Goal: Task Accomplishment & Management: Complete application form

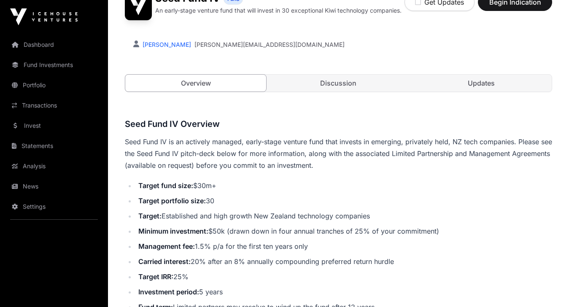
scroll to position [130, 0]
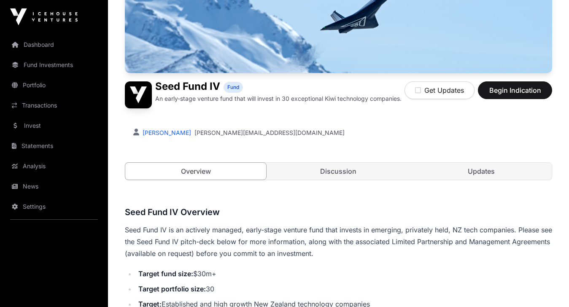
click at [502, 96] on button "Begin Indication" at bounding box center [515, 90] width 74 height 18
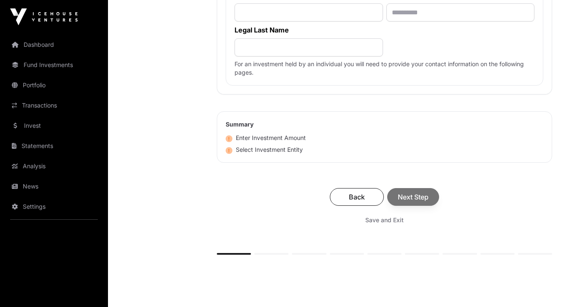
scroll to position [559, 0]
click at [42, 62] on link "Fund Investments" at bounding box center [54, 65] width 95 height 19
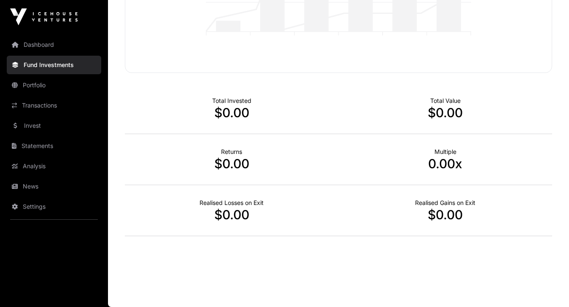
scroll to position [205, 0]
click at [36, 87] on link "Portfolio" at bounding box center [54, 85] width 95 height 19
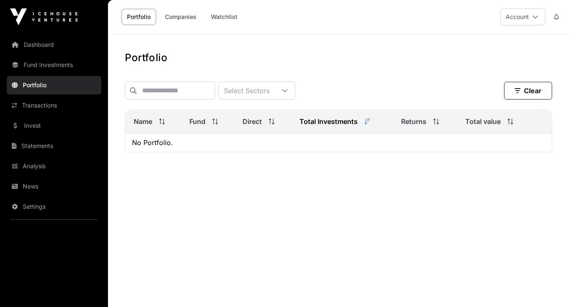
click at [32, 49] on link "Dashboard" at bounding box center [54, 44] width 95 height 19
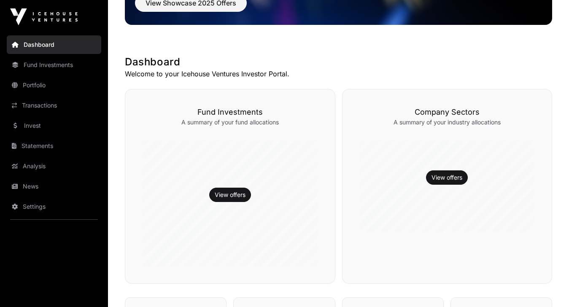
scroll to position [160, 0]
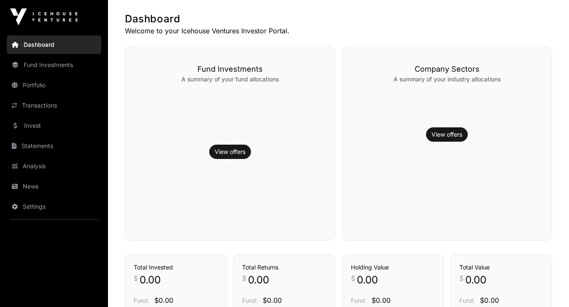
click at [41, 127] on link "Invest" at bounding box center [54, 125] width 95 height 19
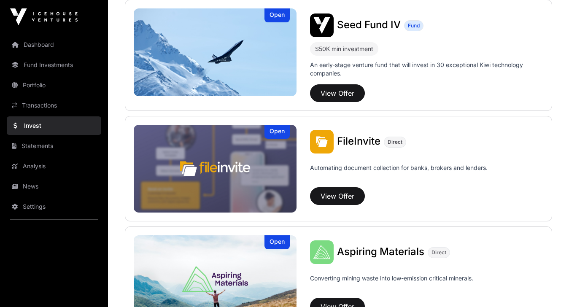
scroll to position [216, 0]
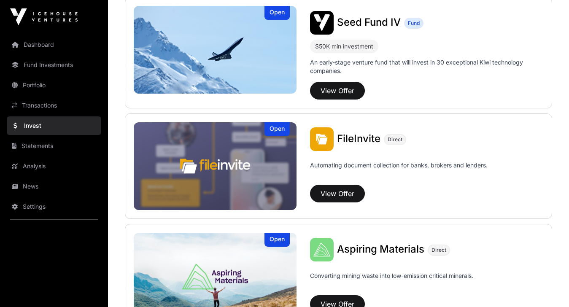
click at [334, 194] on button "View Offer" at bounding box center [337, 194] width 55 height 18
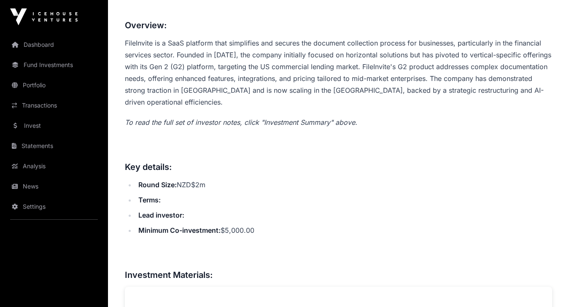
scroll to position [301, 0]
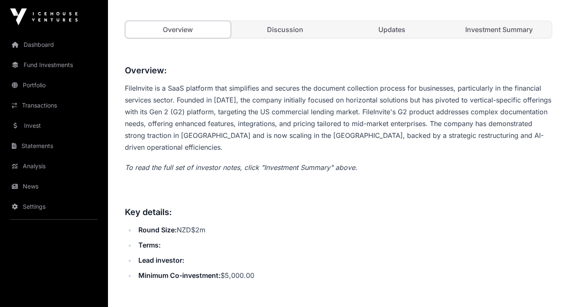
click at [289, 32] on link "Discussion" at bounding box center [284, 29] width 105 height 17
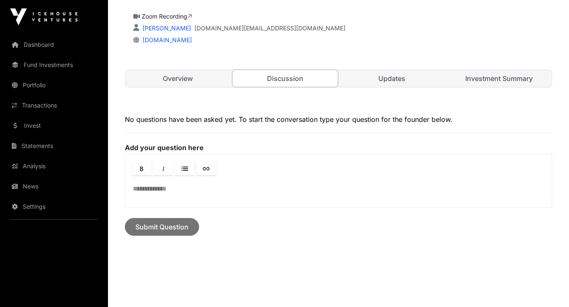
click at [375, 81] on link "Updates" at bounding box center [392, 78] width 105 height 17
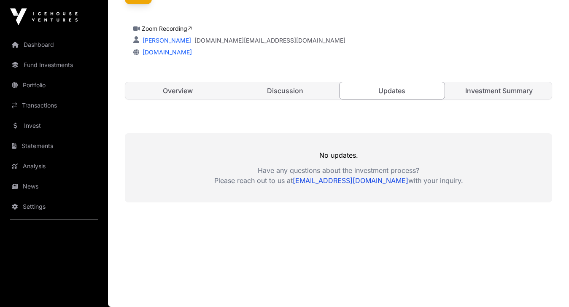
scroll to position [240, 0]
click at [478, 95] on link "Investment Summary" at bounding box center [498, 90] width 105 height 17
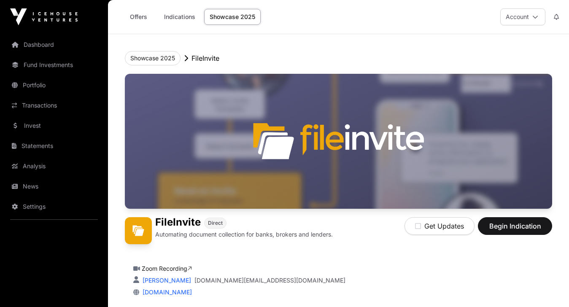
click at [188, 17] on link "Indications" at bounding box center [180, 17] width 42 height 16
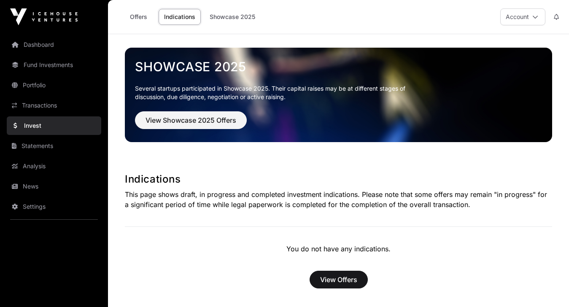
click at [144, 21] on link "Offers" at bounding box center [139, 17] width 34 height 16
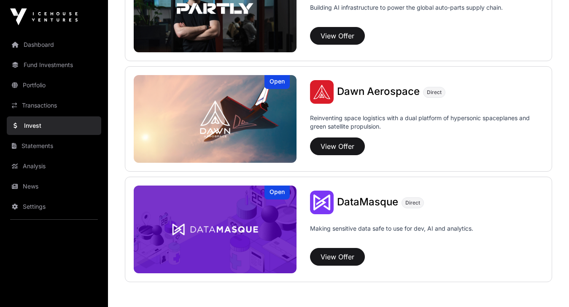
scroll to position [596, 0]
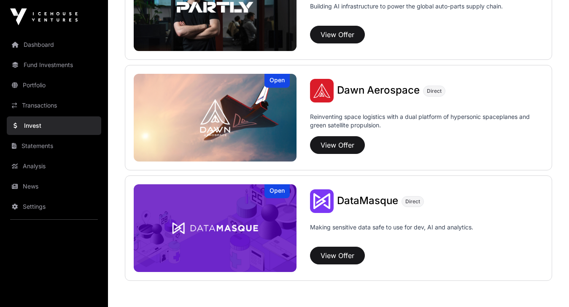
click at [329, 150] on button "View Offer" at bounding box center [337, 145] width 55 height 18
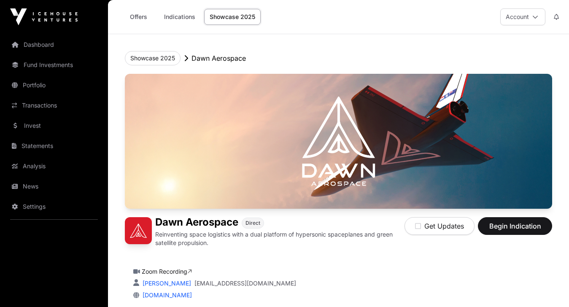
click at [45, 148] on link "Statements" at bounding box center [54, 146] width 95 height 19
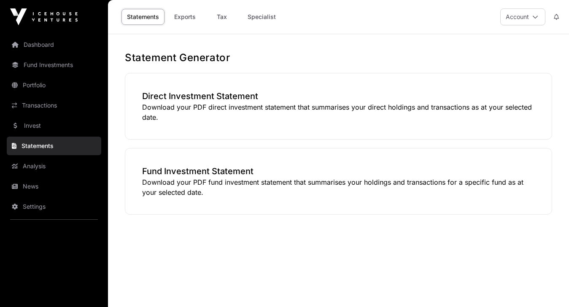
click at [40, 167] on link "Analysis" at bounding box center [54, 166] width 95 height 19
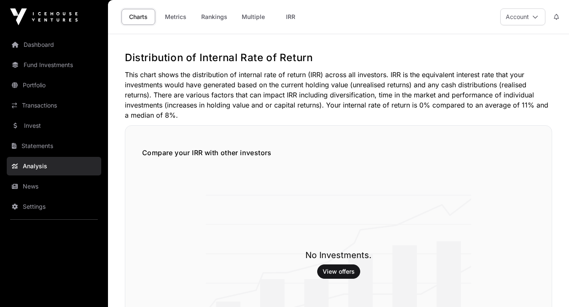
click at [35, 194] on link "News" at bounding box center [54, 186] width 95 height 19
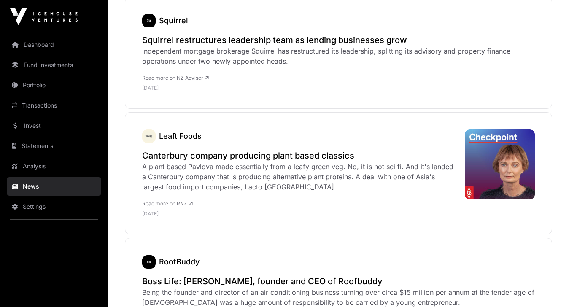
scroll to position [2229, 0]
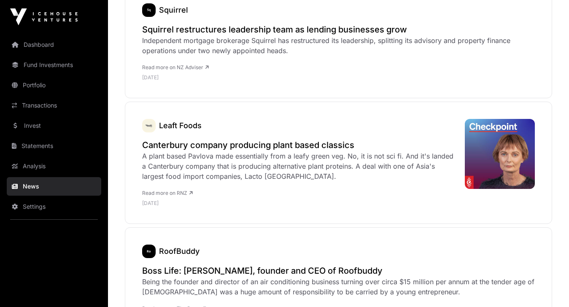
click at [52, 205] on link "Settings" at bounding box center [54, 206] width 95 height 19
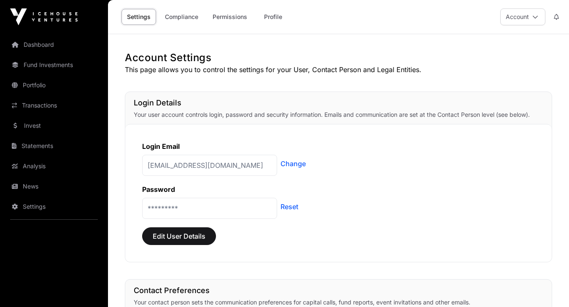
click at [190, 18] on link "Compliance" at bounding box center [181, 17] width 44 height 16
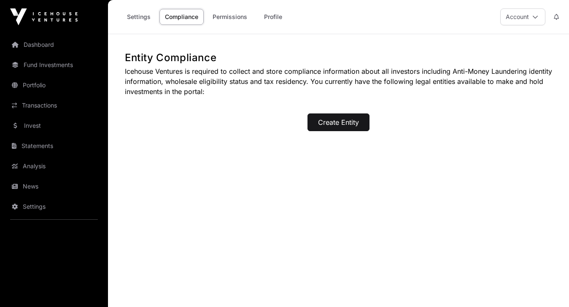
click at [218, 13] on link "Permissions" at bounding box center [230, 17] width 46 height 16
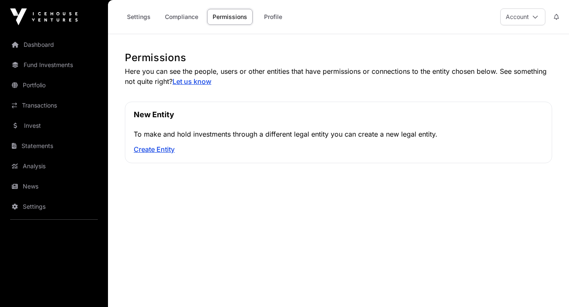
click at [276, 20] on link "Profile" at bounding box center [273, 17] width 34 height 16
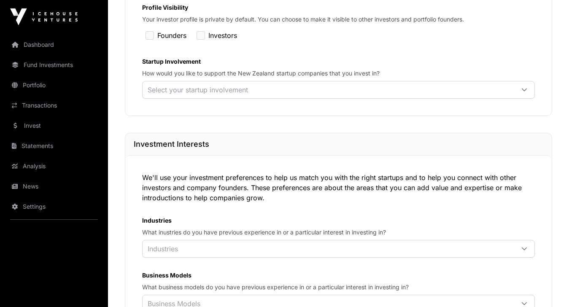
scroll to position [308, 0]
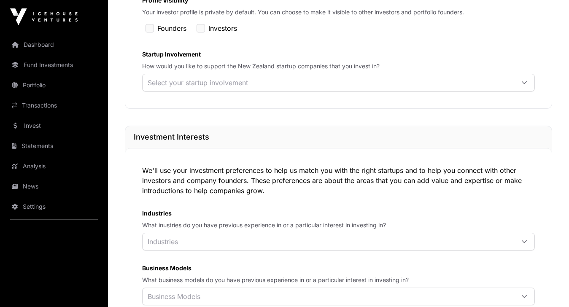
click at [521, 86] on icon at bounding box center [524, 83] width 6 height 6
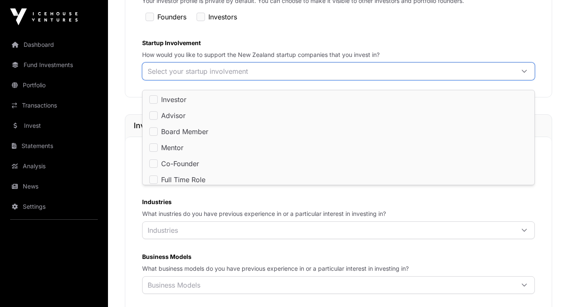
scroll to position [316, 0]
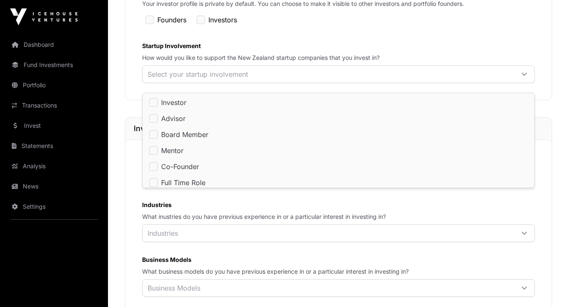
click at [521, 77] on icon at bounding box center [524, 74] width 6 height 6
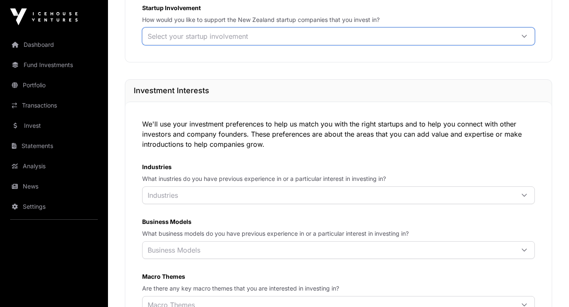
scroll to position [378, 0]
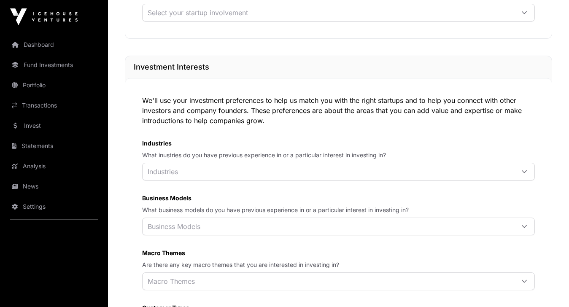
click at [530, 180] on div at bounding box center [524, 171] width 20 height 17
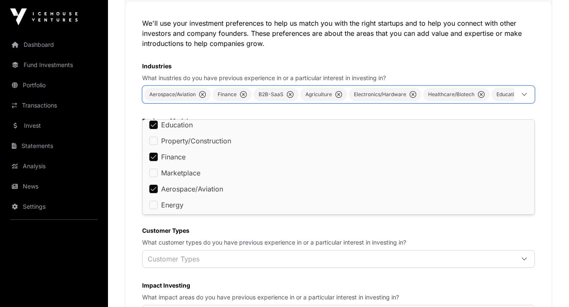
scroll to position [461, 0]
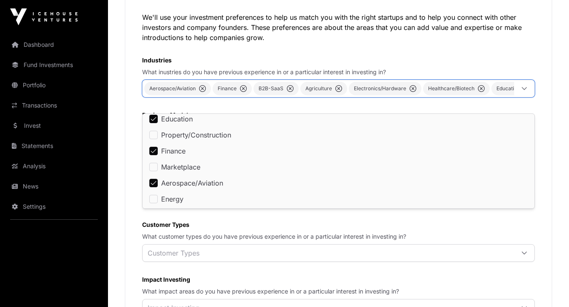
click at [420, 248] on div "We'll use your investment preferences to help us match you with the right start…" at bounding box center [338, 164] width 427 height 339
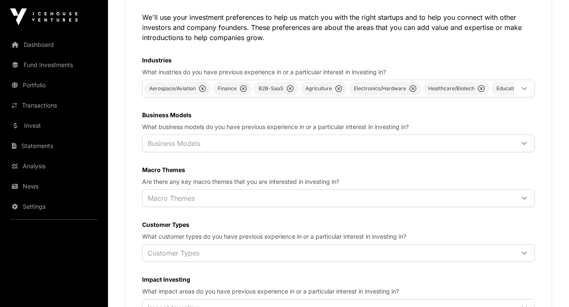
click at [521, 146] on icon at bounding box center [524, 143] width 6 height 6
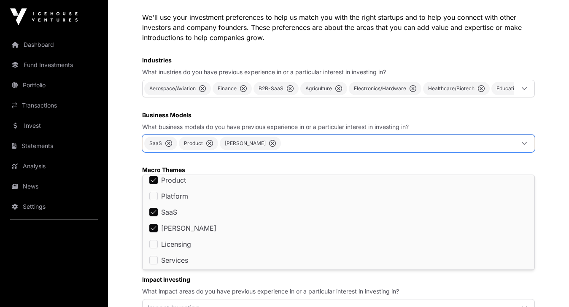
scroll to position [4, 0]
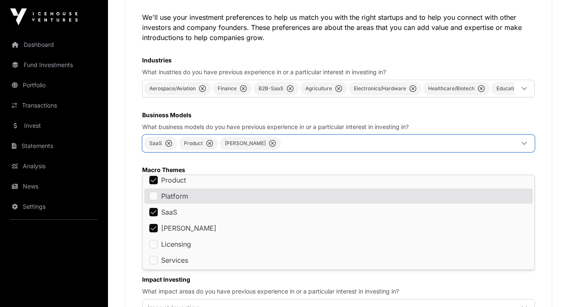
click at [527, 146] on icon at bounding box center [524, 143] width 6 height 6
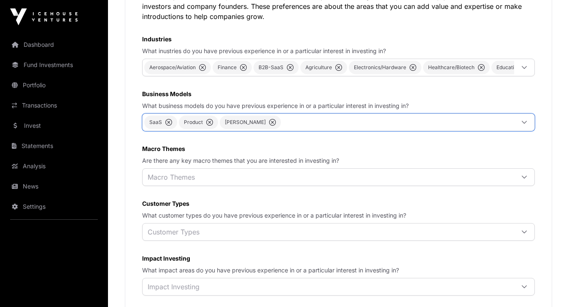
scroll to position [487, 0]
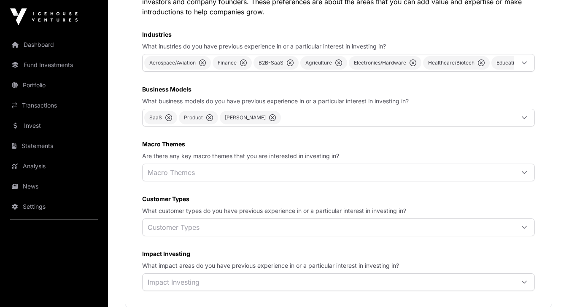
click at [522, 176] on icon at bounding box center [524, 173] width 6 height 6
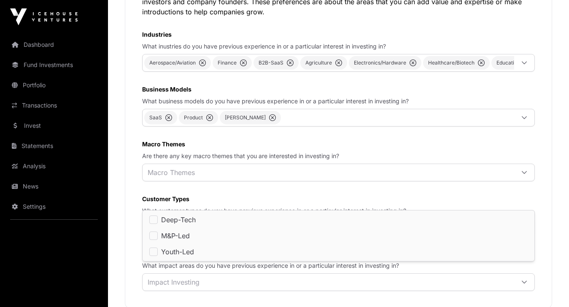
click at [522, 176] on icon at bounding box center [524, 173] width 6 height 6
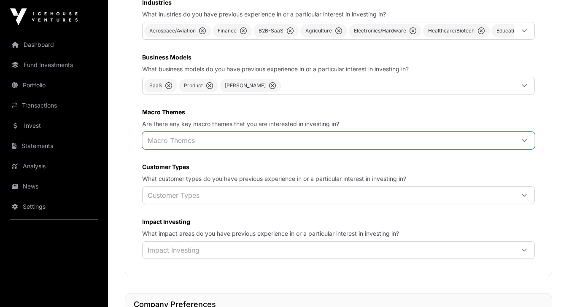
scroll to position [519, 0]
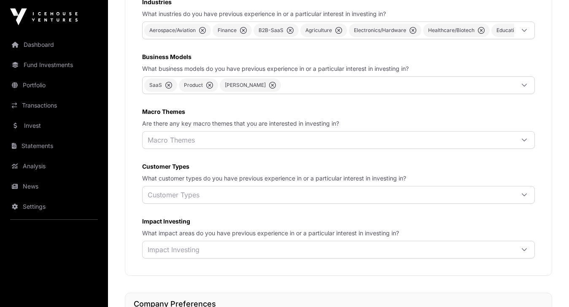
click at [523, 198] on icon at bounding box center [524, 195] width 6 height 6
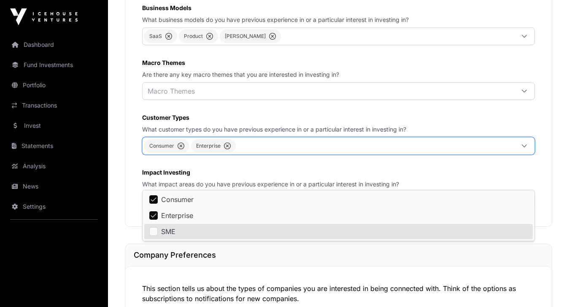
scroll to position [565, 0]
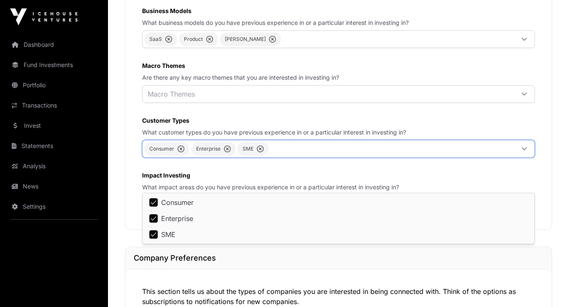
click at [529, 157] on div at bounding box center [524, 148] width 20 height 17
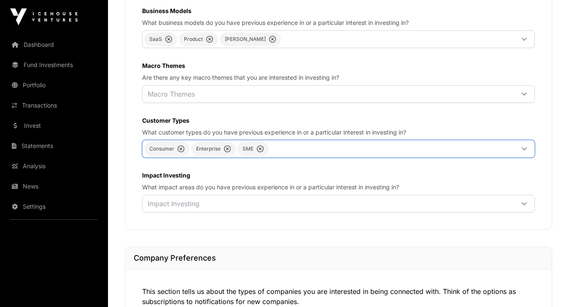
click at [524, 205] on icon at bounding box center [524, 204] width 5 height 3
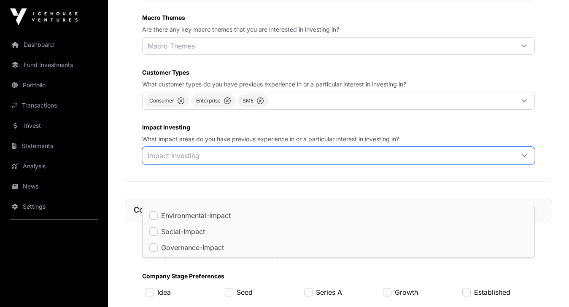
scroll to position [627, 0]
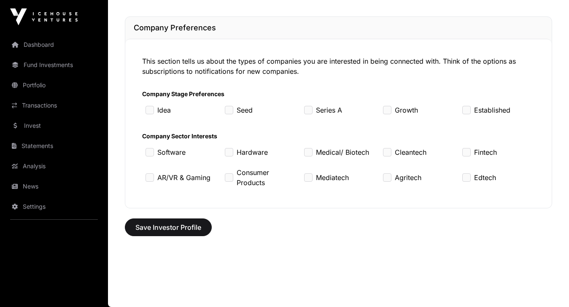
scroll to position [830, 0]
click at [394, 182] on div "Agritech" at bounding box center [418, 177] width 76 height 27
click at [392, 118] on div "Growth" at bounding box center [418, 110] width 76 height 17
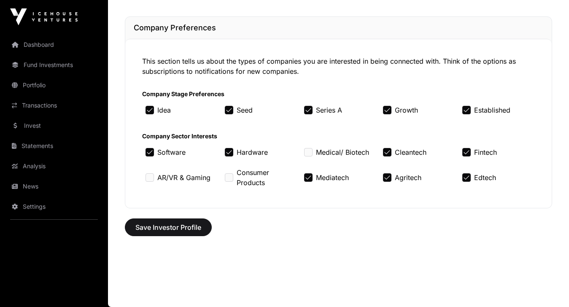
scroll to position [836, 0]
click at [189, 225] on span "Save Investor Profile" at bounding box center [168, 227] width 66 height 10
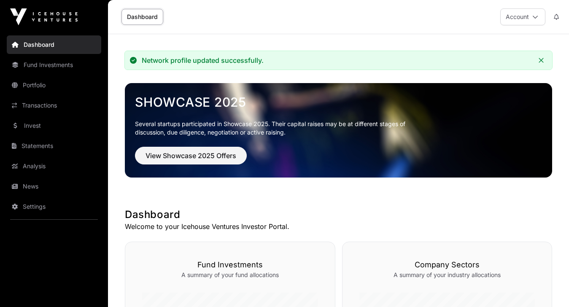
click at [32, 212] on link "Settings" at bounding box center [54, 206] width 95 height 19
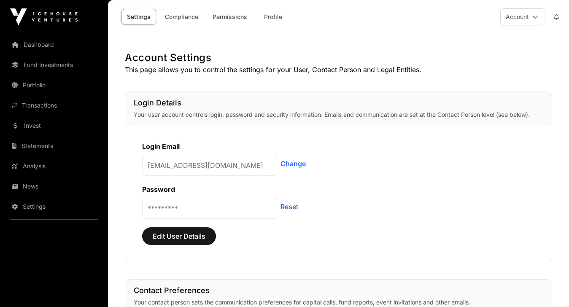
click at [189, 19] on link "Compliance" at bounding box center [181, 17] width 44 height 16
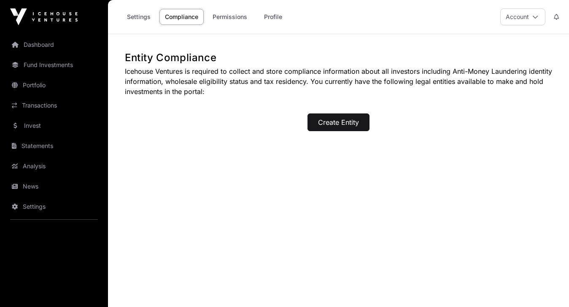
click at [356, 124] on button "Create Entity" at bounding box center [339, 122] width 62 height 18
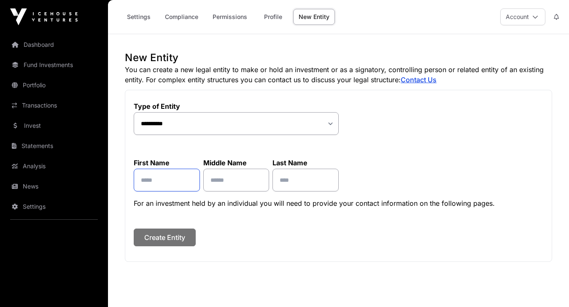
click at [184, 177] on input "text" at bounding box center [167, 180] width 66 height 23
type input "*****"
click at [230, 182] on input "text" at bounding box center [236, 180] width 66 height 23
type input "*"
click at [174, 187] on input "*****" at bounding box center [167, 180] width 66 height 23
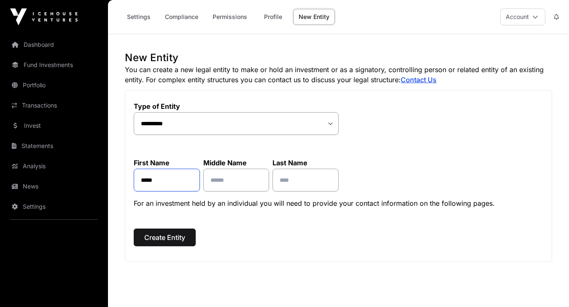
click at [174, 187] on input "*****" at bounding box center [167, 180] width 66 height 23
click at [229, 225] on div "**********" at bounding box center [338, 176] width 427 height 172
